Goal: Communication & Community: Answer question/provide support

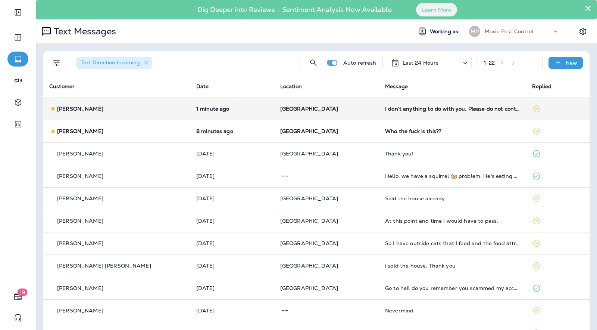
click at [245, 112] on td "1 minute ago" at bounding box center [232, 108] width 84 height 22
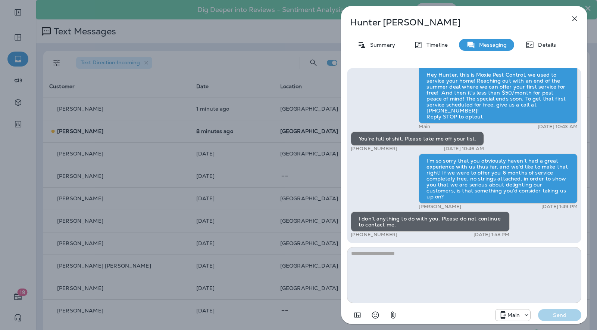
click at [304, 171] on div "Hunter Seley Summary Timeline Messaging Details Hey Hunter, this is Moxie Pest …" at bounding box center [298, 165] width 597 height 330
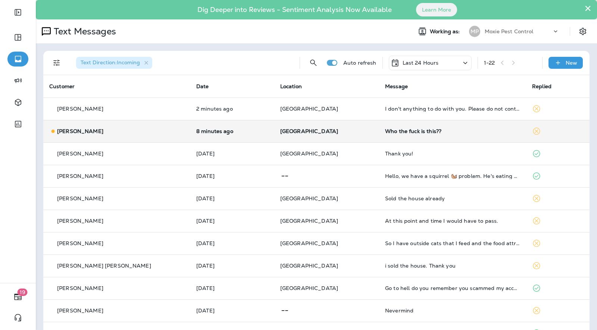
click at [328, 132] on p "[GEOGRAPHIC_DATA]" at bounding box center [326, 131] width 93 height 6
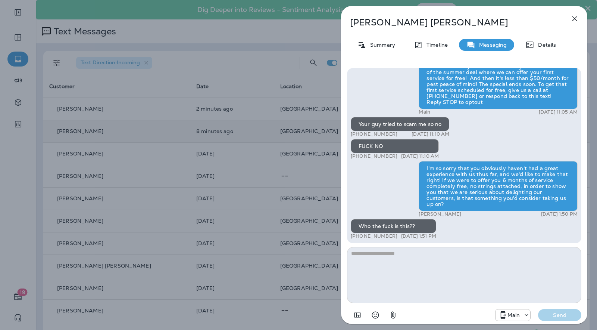
scroll to position [0, 0]
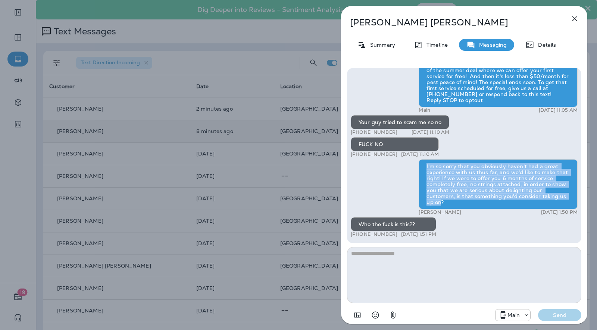
drag, startPoint x: 427, startPoint y: 172, endPoint x: 548, endPoint y: 201, distance: 124.4
click at [548, 201] on div "I'm so sorry that you obviously haven't had a great experience with us thus far…" at bounding box center [498, 184] width 159 height 50
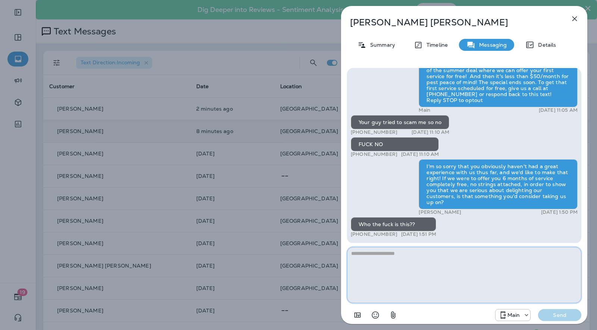
click at [436, 291] on textarea at bounding box center [464, 275] width 234 height 56
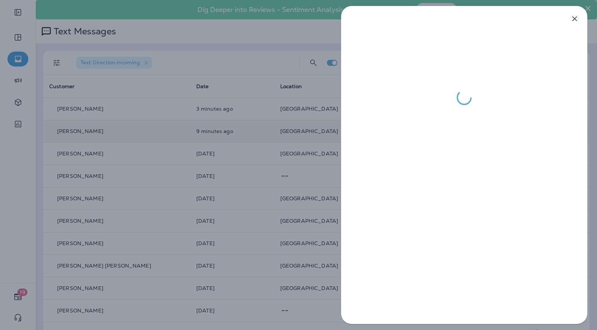
click at [329, 177] on div at bounding box center [298, 165] width 597 height 330
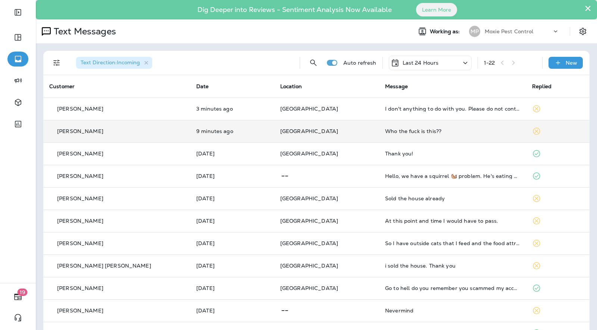
click at [347, 133] on p "[GEOGRAPHIC_DATA]" at bounding box center [326, 131] width 93 height 6
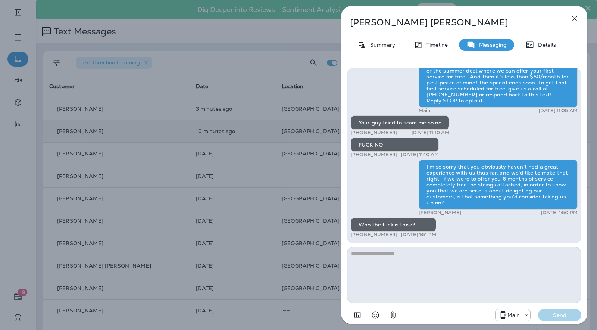
click at [303, 143] on div "John O’brien Summary Timeline Messaging Details Hey John, this is Moxie Pest Co…" at bounding box center [298, 165] width 597 height 330
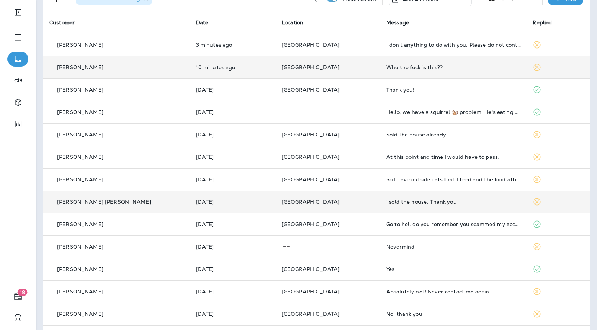
scroll to position [65, 0]
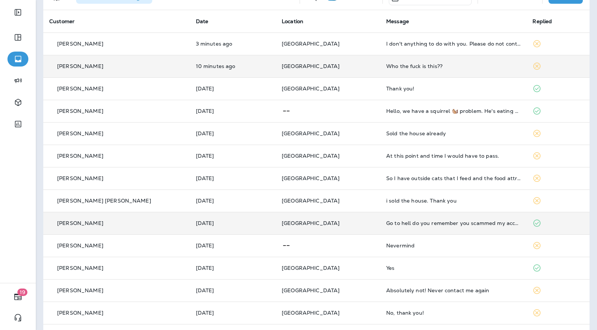
click at [344, 224] on p "[GEOGRAPHIC_DATA]" at bounding box center [328, 223] width 93 height 6
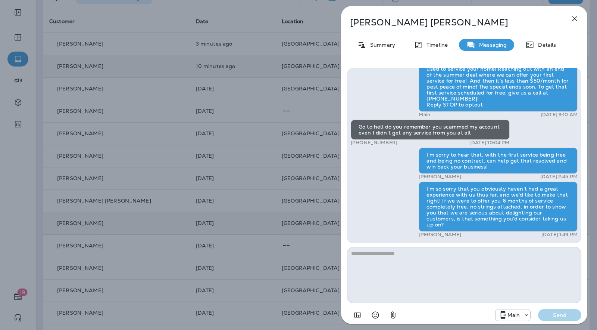
click at [300, 210] on div "Jean Charles Summary Timeline Messaging Details Hey Jean, this is Moxie Pest Co…" at bounding box center [298, 165] width 597 height 330
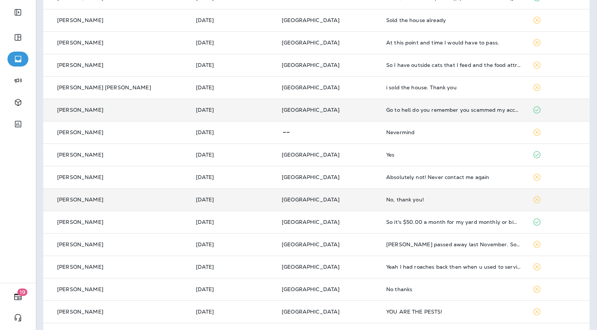
scroll to position [180, 0]
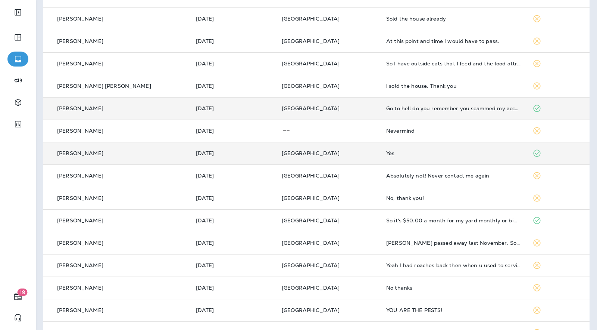
click at [392, 149] on td "Yes" at bounding box center [453, 153] width 147 height 22
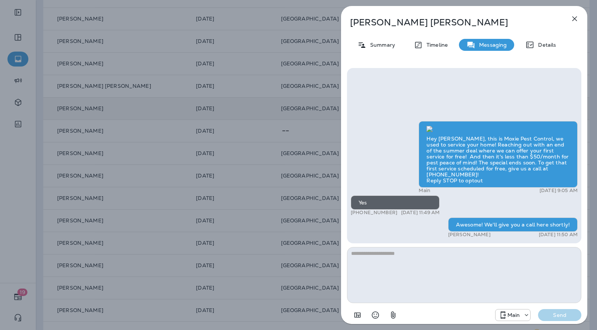
click at [292, 167] on div "Jackie Griffith Summary Timeline Messaging Details Hey Jackie, this is Moxie Pe…" at bounding box center [298, 165] width 597 height 330
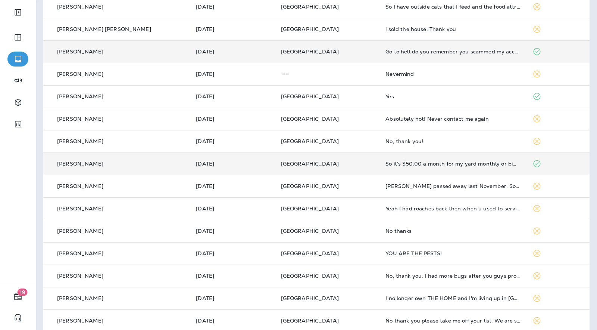
scroll to position [243, 0]
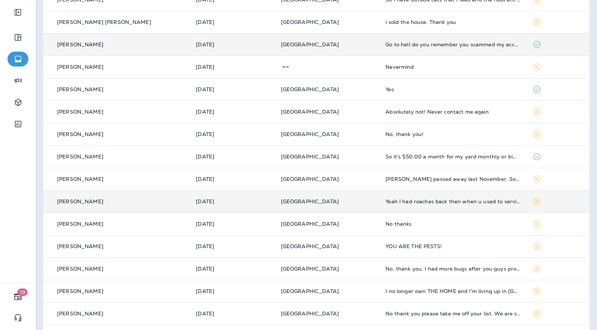
click at [423, 208] on td "Yeah I had roaches back then when u used to service my home now dont since I fi…" at bounding box center [453, 201] width 147 height 22
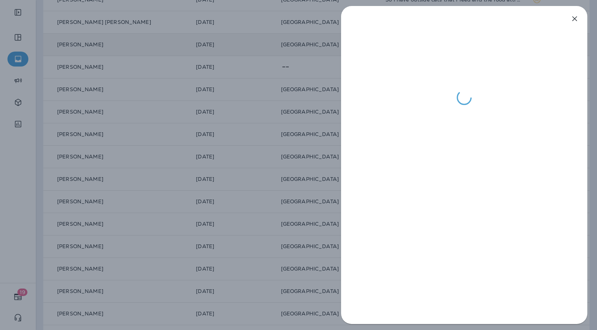
click at [315, 211] on div at bounding box center [298, 165] width 597 height 330
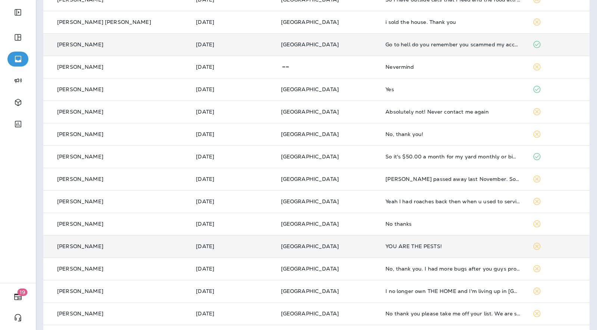
click at [435, 248] on div "YOU ARE THE PESTS!" at bounding box center [453, 246] width 135 height 6
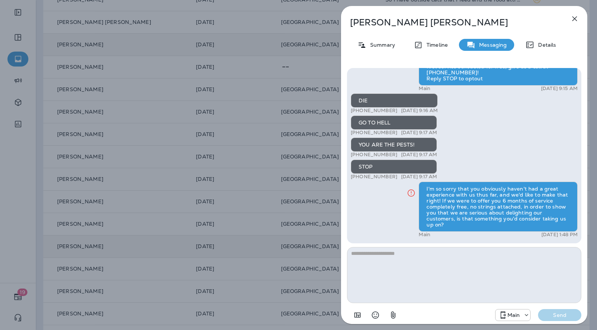
click at [330, 211] on div "Linda Lynch Summary Timeline Messaging Details Hey Linda, this is Moxie Pest Co…" at bounding box center [298, 165] width 597 height 330
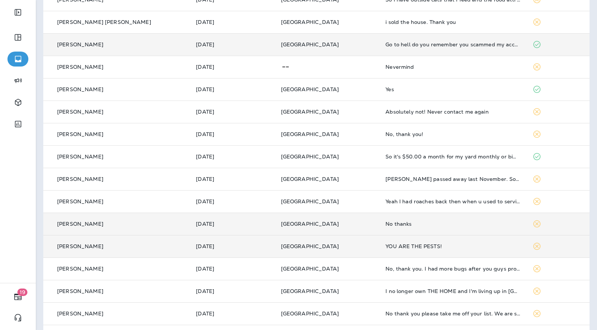
scroll to position [268, 0]
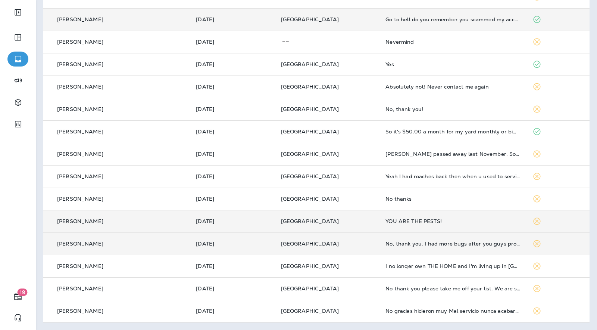
click at [349, 239] on td "[GEOGRAPHIC_DATA]" at bounding box center [327, 243] width 105 height 22
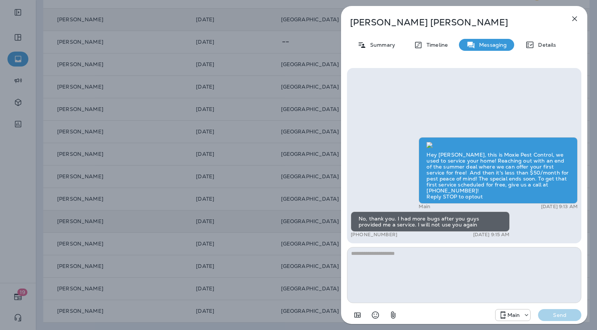
click at [284, 100] on div "Patricia Heyman Summary Timeline Messaging Details Hey Patricia, this is Moxie …" at bounding box center [298, 165] width 597 height 330
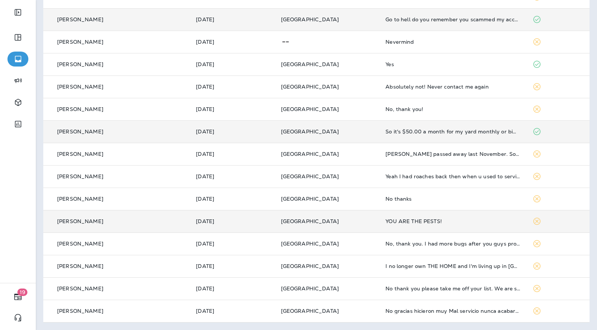
click at [354, 133] on td "[GEOGRAPHIC_DATA]" at bounding box center [327, 131] width 105 height 22
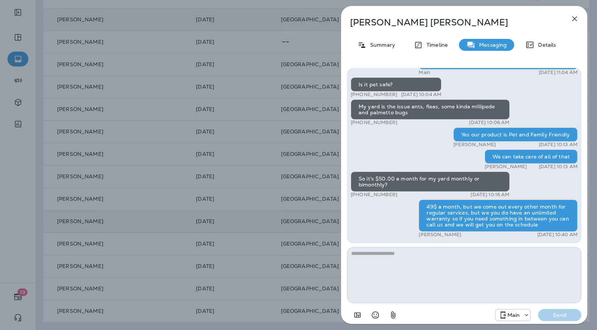
click at [326, 162] on div "Debra Thomas Summary Timeline Messaging Details Hey Debra, this is Moxie Pest C…" at bounding box center [298, 165] width 597 height 330
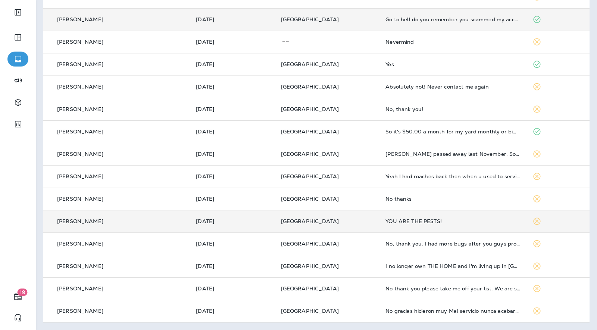
click at [424, 216] on td "YOU ARE THE PESTS!" at bounding box center [453, 221] width 147 height 22
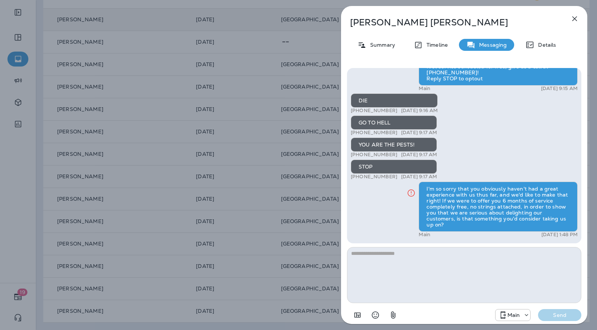
click at [316, 175] on div at bounding box center [298, 165] width 597 height 330
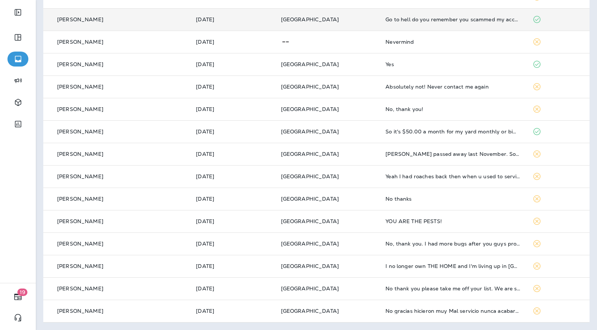
scroll to position [239, 0]
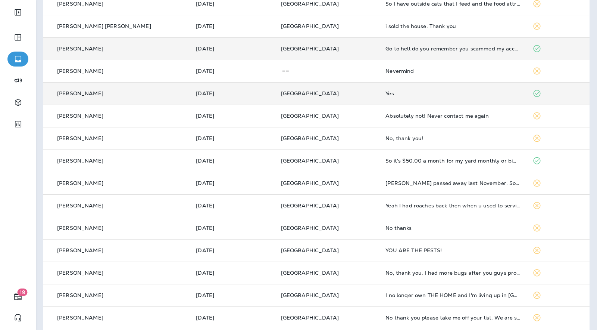
click at [328, 88] on td "[GEOGRAPHIC_DATA]" at bounding box center [327, 93] width 105 height 22
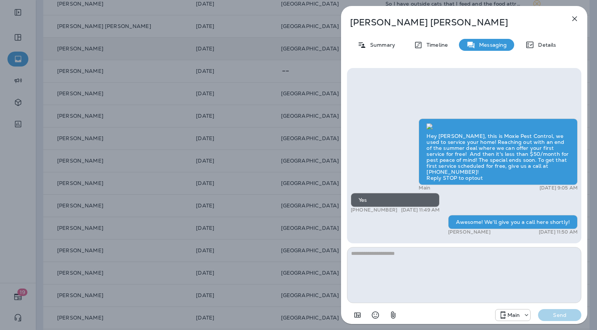
click at [301, 122] on div "Jackie Griffith Summary Timeline Messaging Details Hey Jackie, this is Moxie Pe…" at bounding box center [298, 165] width 597 height 330
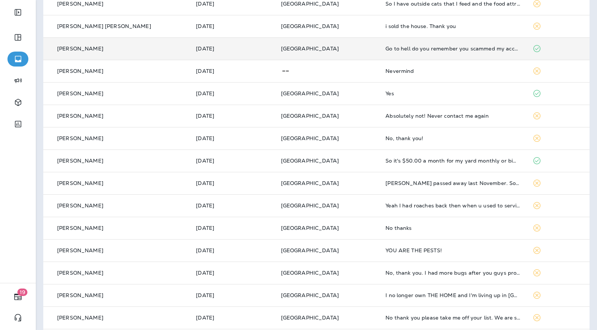
click at [380, 52] on td "Go to hell do you remember you scammed my account even I didn't get any service…" at bounding box center [453, 48] width 147 height 22
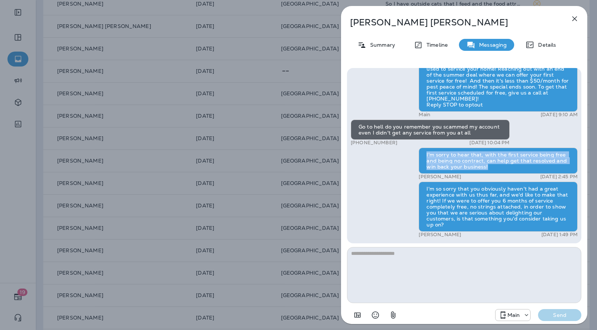
drag, startPoint x: 425, startPoint y: 160, endPoint x: 487, endPoint y: 172, distance: 62.7
click at [487, 172] on div "I'm sorry to hear that, with the first service being free and being no contract…" at bounding box center [498, 160] width 159 height 26
copy div "I'm sorry to hear that, with the first service being free and being no contract…"
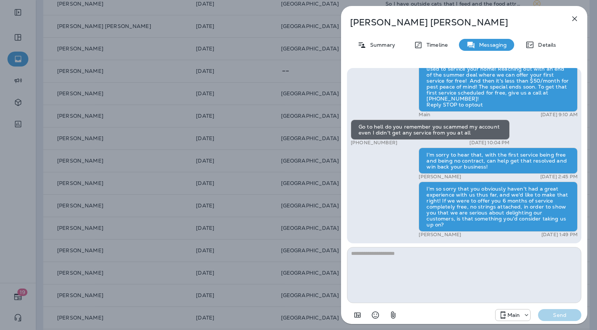
click at [262, 163] on div "Jean Charles Summary Timeline Messaging Details Hey Jean, this is Moxie Pest Co…" at bounding box center [298, 165] width 597 height 330
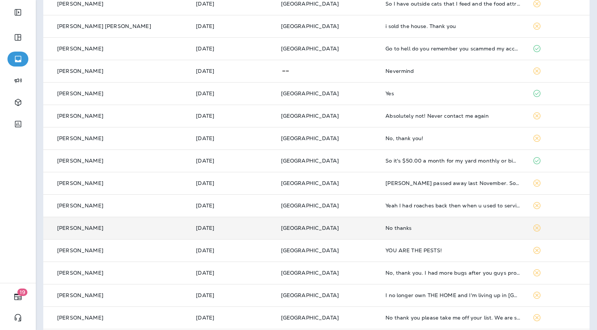
click at [393, 231] on td "No thanks" at bounding box center [453, 227] width 147 height 22
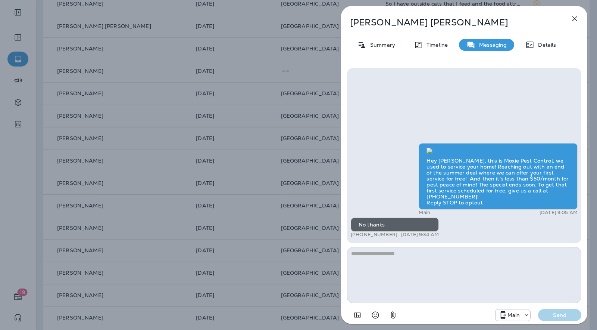
click at [264, 231] on div "Marlon Coombs Summary Timeline Messaging Details Hey Marlon, this is Moxie Pest…" at bounding box center [298, 165] width 597 height 330
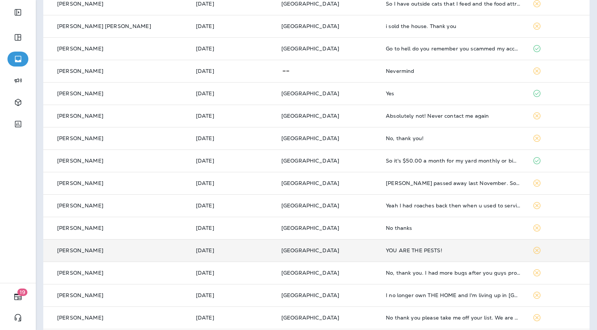
click at [350, 252] on td "[GEOGRAPHIC_DATA]" at bounding box center [327, 250] width 105 height 22
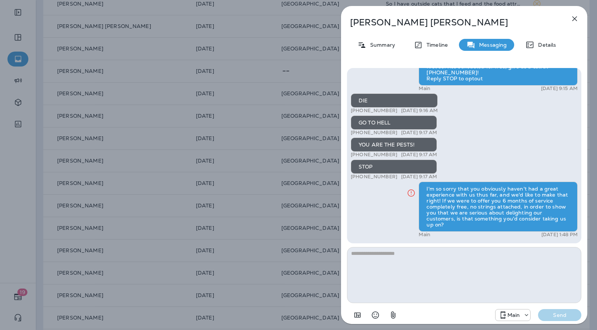
click at [304, 244] on div "Linda Lynch Summary Timeline Messaging Details Hey Linda, this is Moxie Pest Co…" at bounding box center [298, 165] width 597 height 330
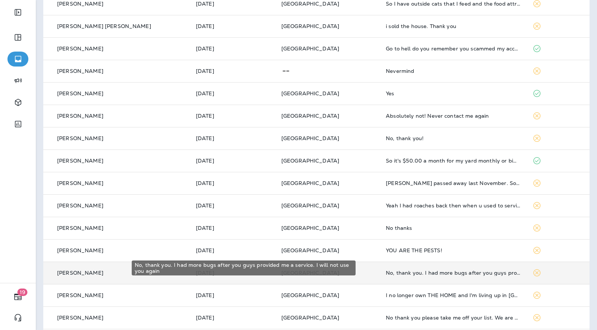
scroll to position [258, 0]
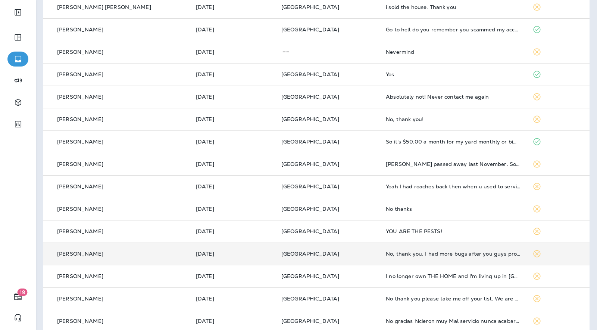
click at [380, 262] on td "No, thank you. I had more bugs after you guys provided me a service. I will not…" at bounding box center [453, 253] width 147 height 22
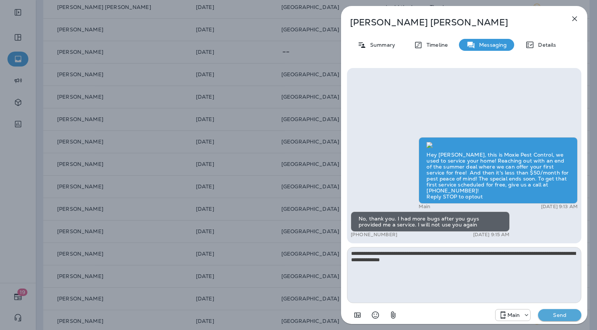
type textarea "**********"
click at [562, 312] on p "Send" at bounding box center [559, 314] width 31 height 7
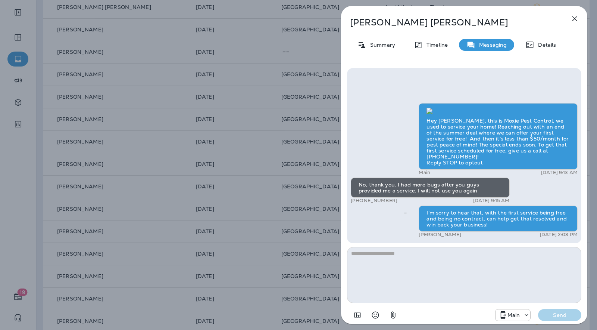
click at [302, 207] on div "Patricia Heyman Summary Timeline Messaging Details Hey Patricia, this is Moxie …" at bounding box center [298, 165] width 597 height 330
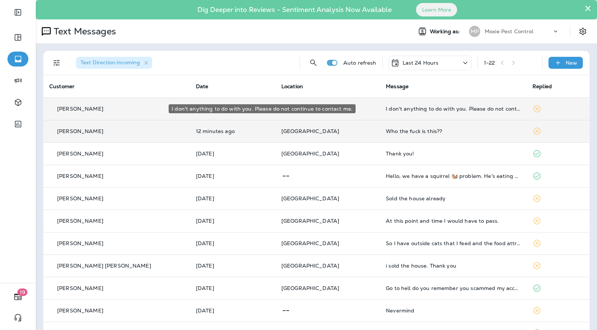
click at [460, 109] on div "I don't anything to do with you. Please do not continue to contact me." at bounding box center [453, 109] width 135 height 6
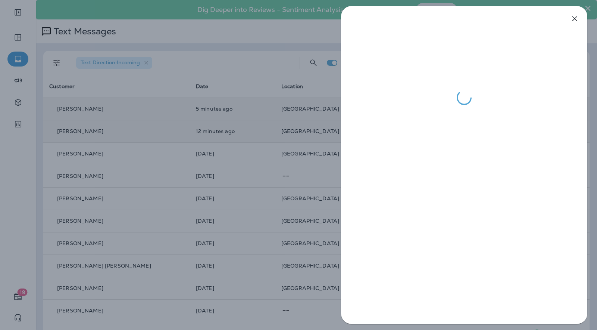
click at [317, 116] on div at bounding box center [298, 165] width 597 height 330
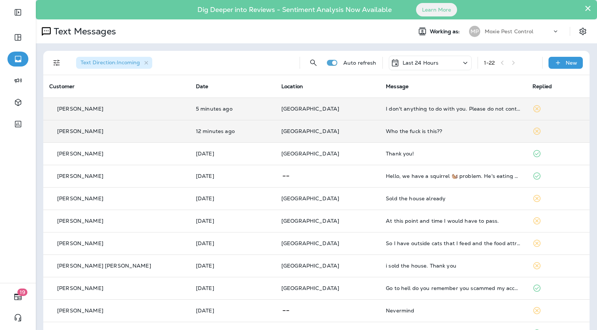
click at [517, 63] on div "1 - 22" at bounding box center [510, 62] width 52 height 11
click at [501, 63] on div "1 - 22" at bounding box center [510, 62] width 52 height 11
click at [462, 60] on icon at bounding box center [465, 62] width 9 height 9
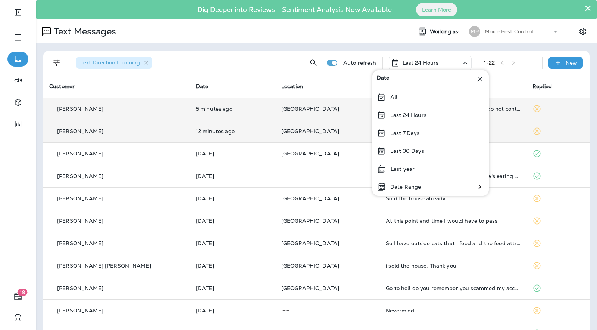
click at [435, 138] on div "Last 7 Days" at bounding box center [430, 133] width 116 height 18
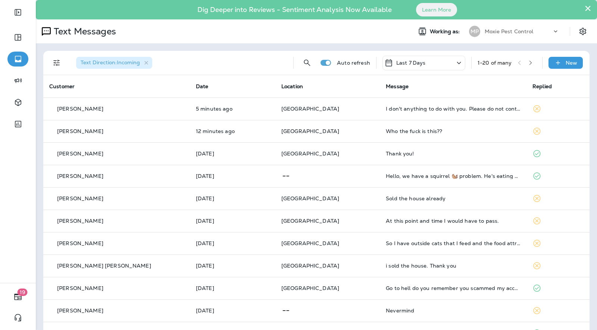
click at [530, 62] on icon "button" at bounding box center [530, 62] width 5 height 5
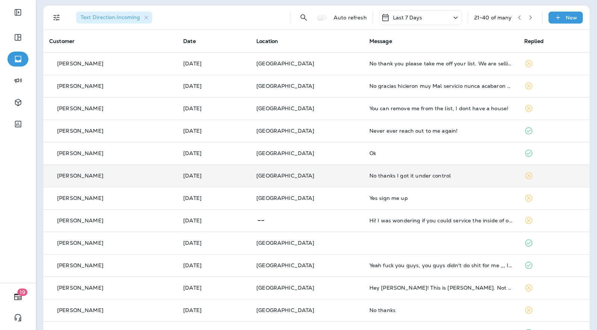
scroll to position [48, 0]
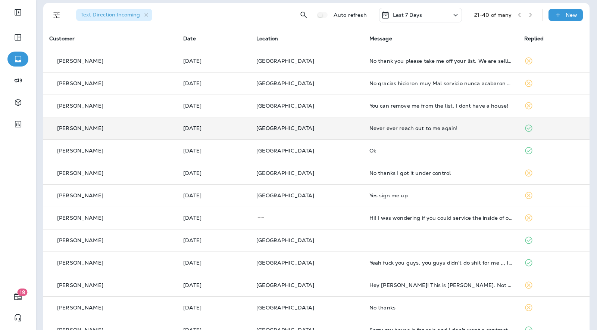
click at [375, 135] on td "Never ever reach out to me again!" at bounding box center [441, 128] width 155 height 22
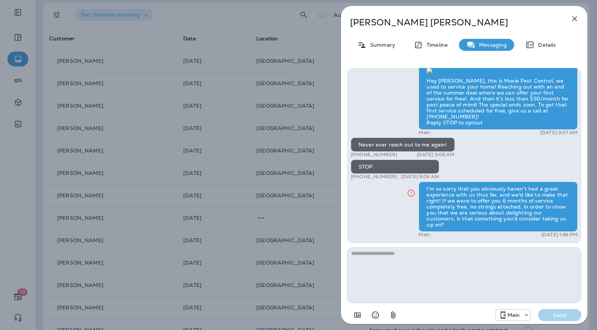
click at [284, 155] on div "Jose Medina Summary Timeline Messaging Details Hey Jose, this is Moxie Pest Con…" at bounding box center [298, 165] width 597 height 330
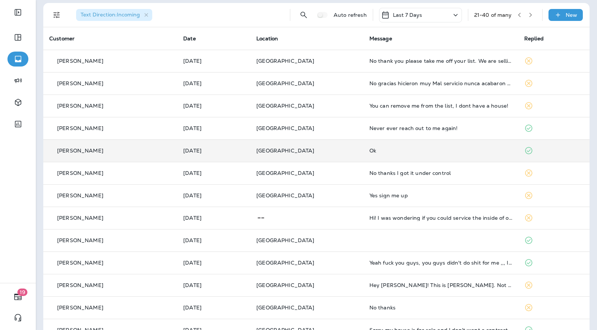
click at [371, 150] on div "Ok" at bounding box center [441, 150] width 143 height 6
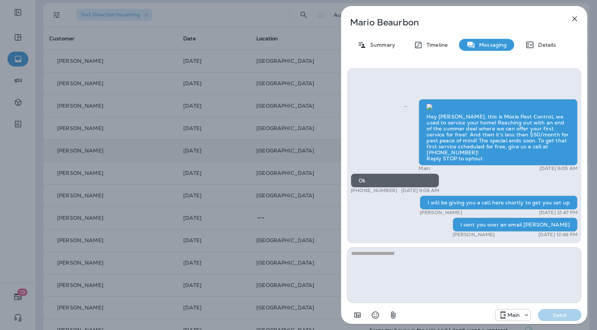
click at [339, 150] on div "Mario Beaurbon Summary Timeline Messaging Details Hey Mario, this is Moxie Pest…" at bounding box center [464, 165] width 266 height 330
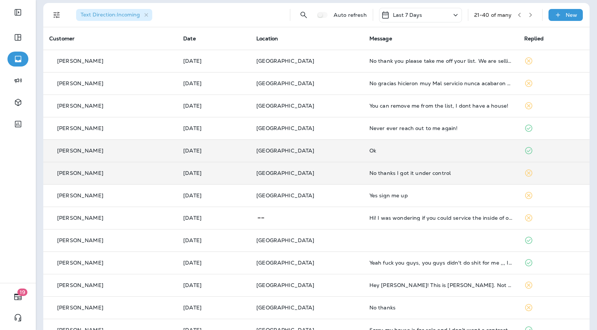
click at [343, 169] on td "[GEOGRAPHIC_DATA]" at bounding box center [306, 173] width 113 height 22
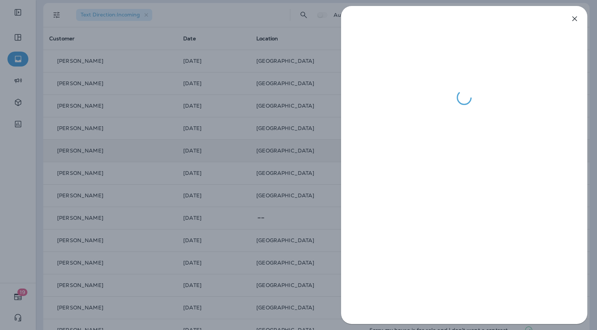
click at [326, 211] on div at bounding box center [298, 165] width 597 height 330
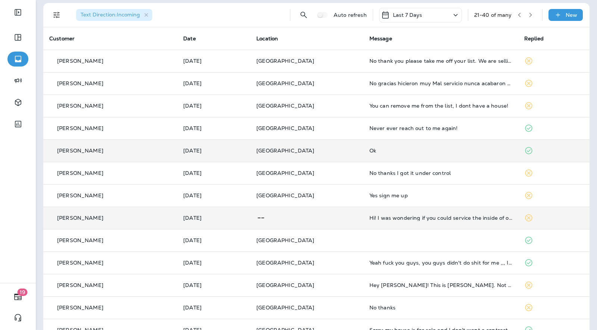
scroll to position [69, 0]
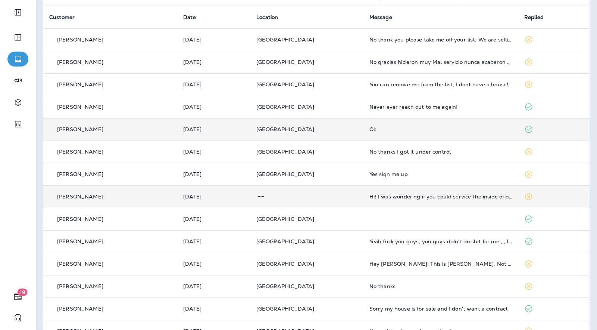
click at [346, 193] on td at bounding box center [306, 196] width 113 height 22
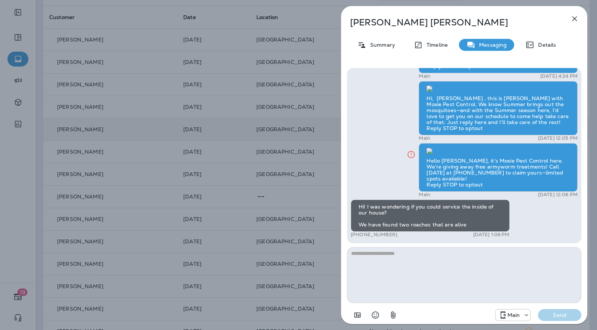
click at [324, 195] on div "Sally Allsbrook Summary Timeline Messaging Details Hello Sally, Noel from Moxie…" at bounding box center [298, 165] width 597 height 330
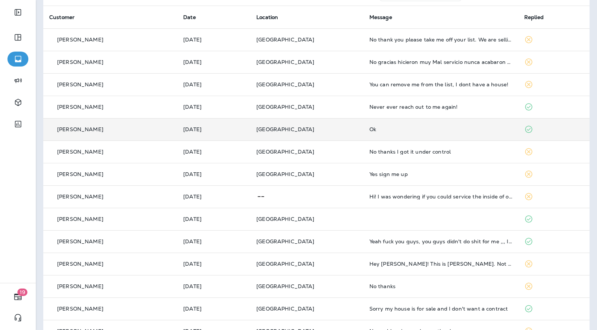
click at [349, 244] on td "[GEOGRAPHIC_DATA]" at bounding box center [306, 241] width 113 height 22
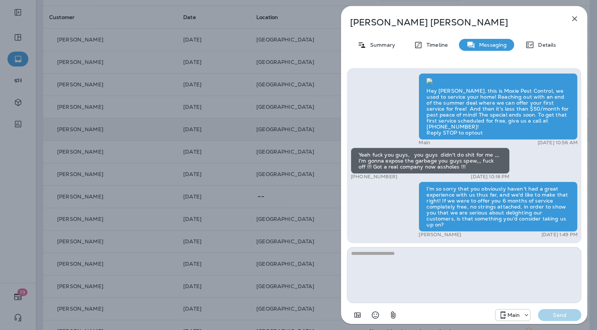
click at [326, 210] on div "Julio Nieves Summary Timeline Messaging Details Hey Julio, this is Moxie Pest C…" at bounding box center [298, 165] width 597 height 330
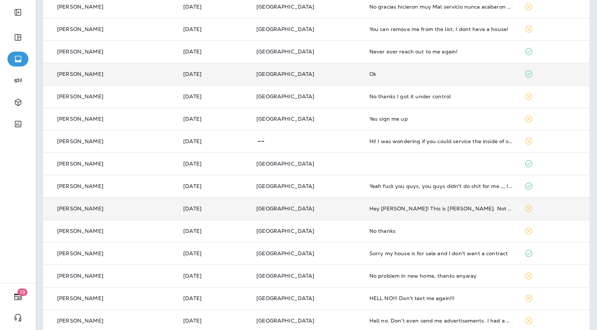
scroll to position [125, 0]
click at [399, 233] on td "No thanks" at bounding box center [441, 229] width 155 height 22
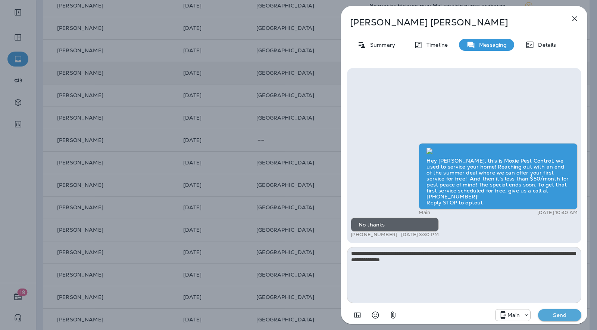
type textarea "**********"
click at [576, 15] on icon "button" at bounding box center [574, 18] width 9 height 9
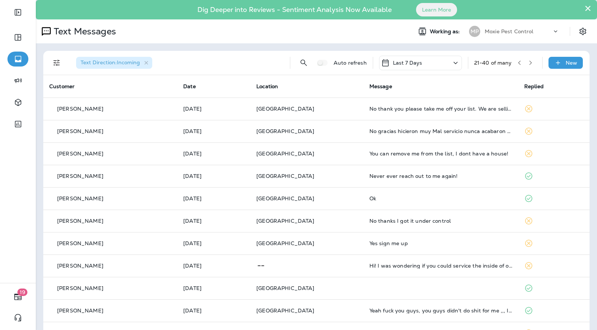
click at [523, 63] on button "button" at bounding box center [519, 62] width 11 height 11
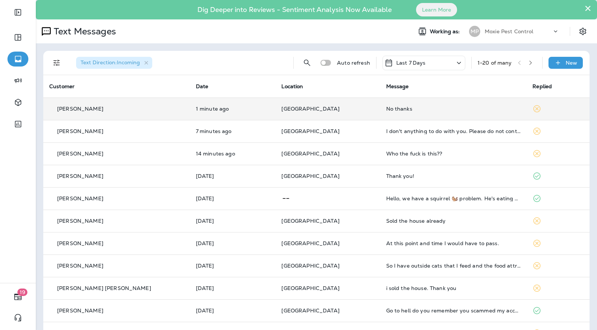
click at [380, 107] on td "No thanks" at bounding box center [453, 108] width 147 height 22
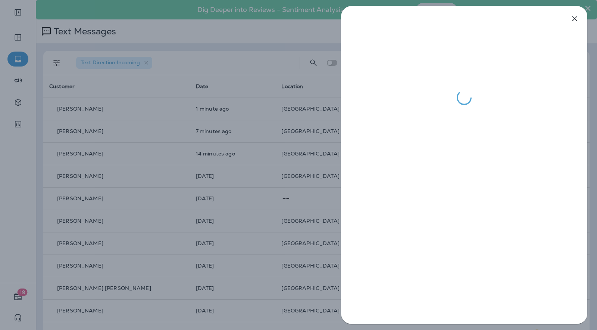
click at [331, 109] on div at bounding box center [298, 165] width 597 height 330
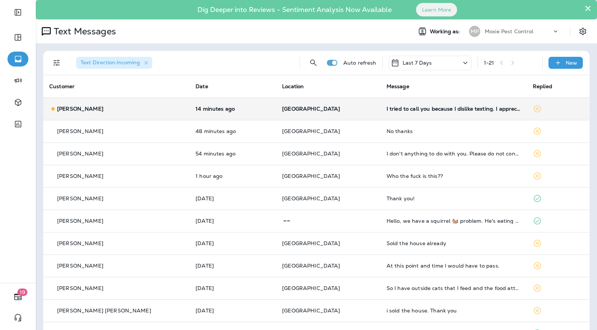
click at [340, 107] on p "[GEOGRAPHIC_DATA]" at bounding box center [328, 109] width 93 height 6
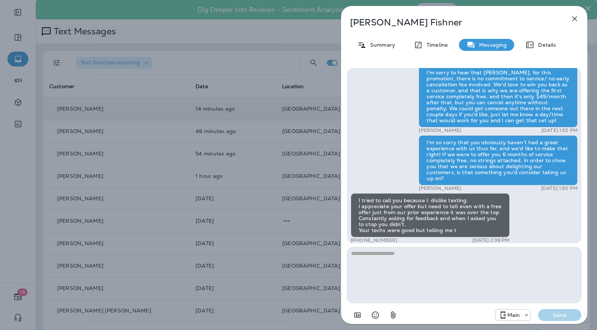
scroll to position [-4, 0]
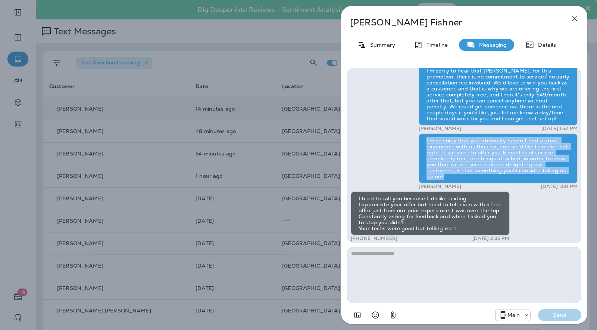
drag, startPoint x: 425, startPoint y: 146, endPoint x: 555, endPoint y: 179, distance: 134.8
click at [556, 179] on div "I'm so sorry that you obviously haven't had a great experience with us thus far…" at bounding box center [498, 158] width 159 height 50
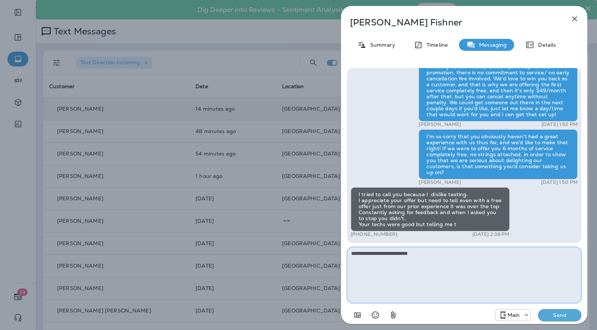
type textarea "**********"
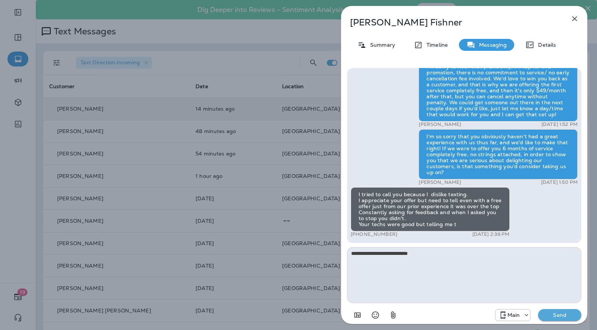
click at [141, 127] on div "[PERSON_NAME] Summary Timeline Messaging Details Hey [PERSON_NAME], this is Mox…" at bounding box center [298, 165] width 597 height 330
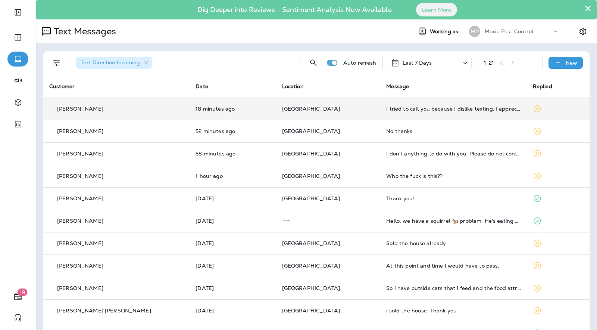
click at [333, 113] on td "[GEOGRAPHIC_DATA]" at bounding box center [328, 108] width 105 height 22
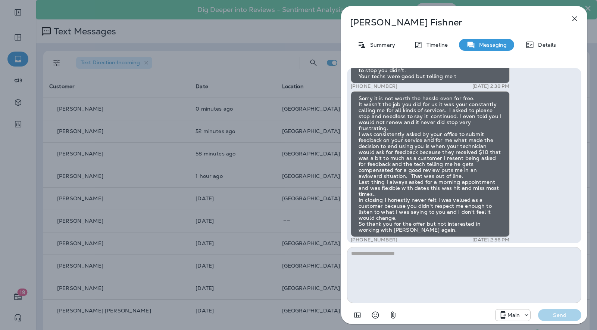
scroll to position [0, 0]
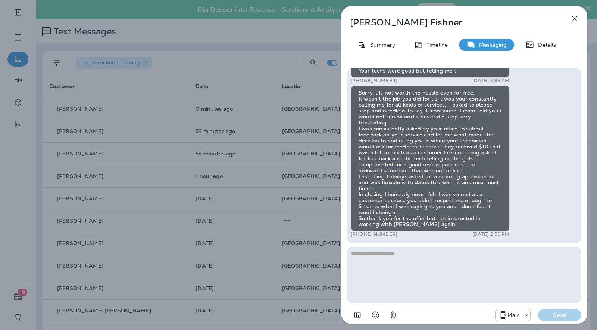
click at [577, 16] on icon "button" at bounding box center [575, 18] width 5 height 5
